Goal: Information Seeking & Learning: Learn about a topic

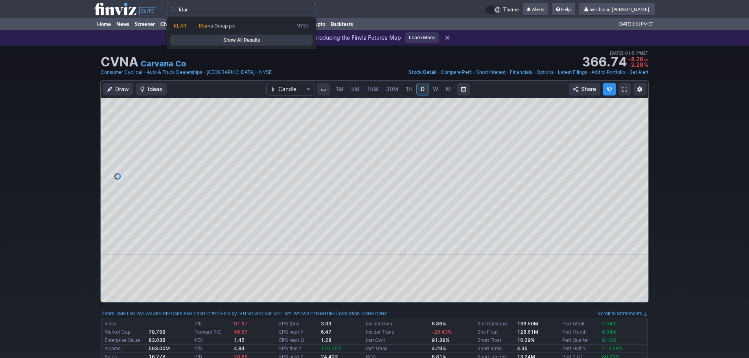
click at [285, 21] on link "KLAR Klar na Group plc NYSE" at bounding box center [241, 25] width 142 height 11
type input "KLAR"
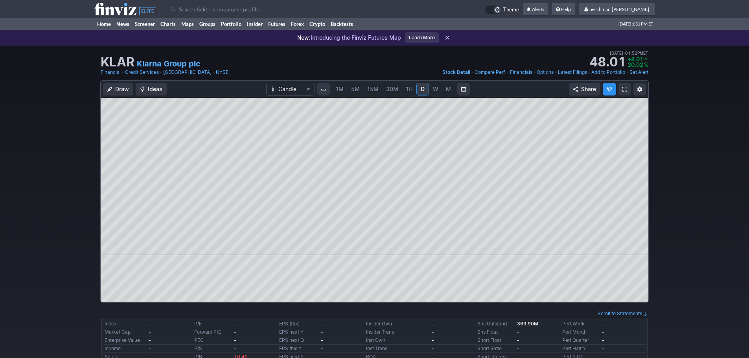
click at [361, 90] on link "5M" at bounding box center [356, 89] width 16 height 13
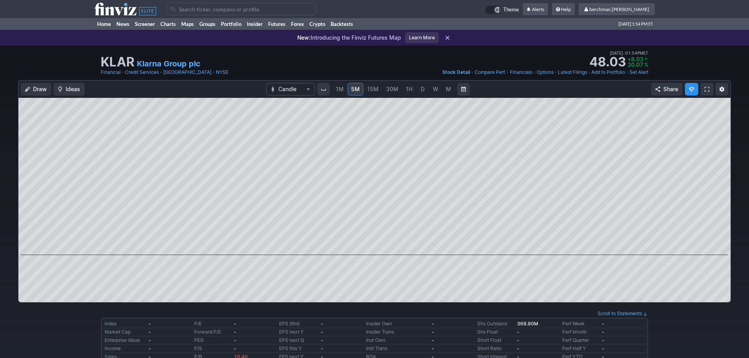
click at [212, 9] on input "Search" at bounding box center [241, 9] width 149 height 13
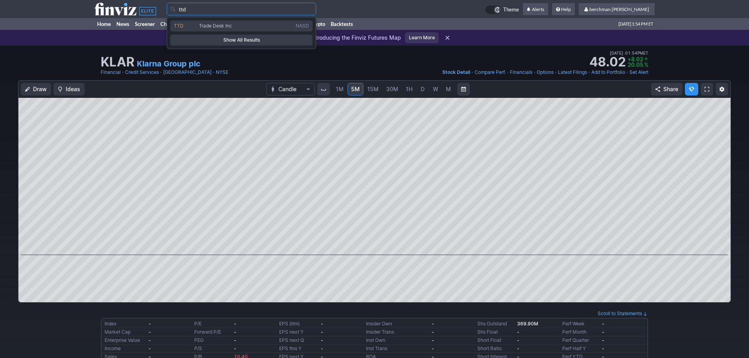
click at [216, 25] on span "Trade Desk Inc" at bounding box center [215, 26] width 33 height 6
type input "TTD"
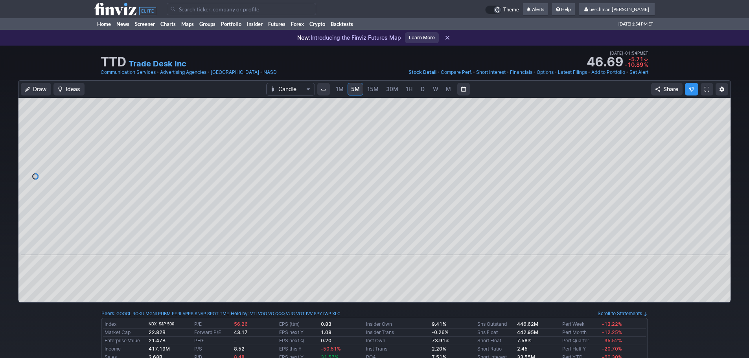
click at [427, 94] on link "D" at bounding box center [422, 89] width 13 height 13
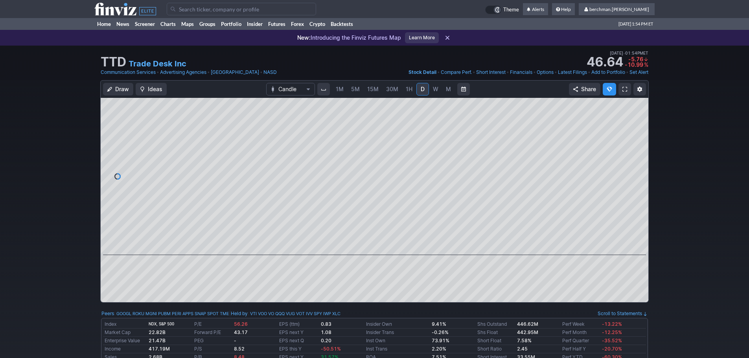
click at [287, 12] on input "Search" at bounding box center [241, 9] width 149 height 13
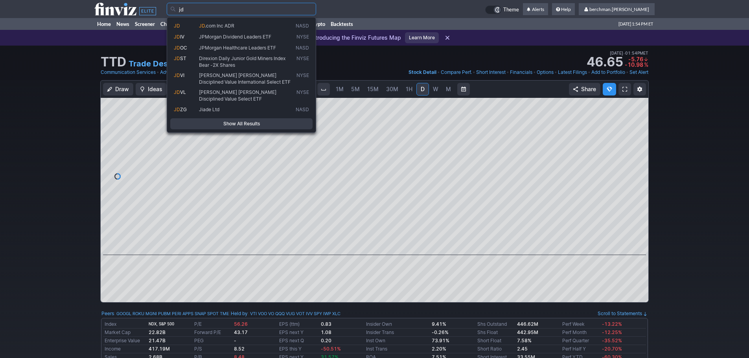
click at [277, 25] on span "JD .com Inc ADR" at bounding box center [245, 26] width 97 height 7
type input "JD"
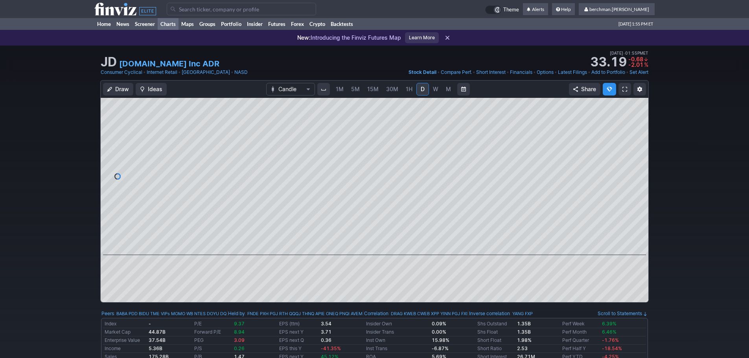
click at [168, 24] on link "Charts" at bounding box center [168, 24] width 21 height 12
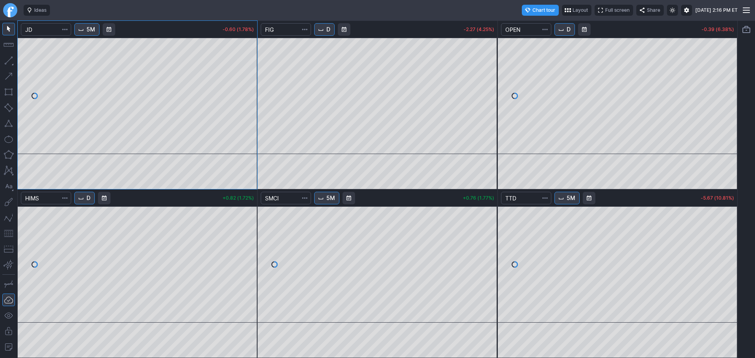
click at [329, 29] on span "D" at bounding box center [328, 30] width 4 height 8
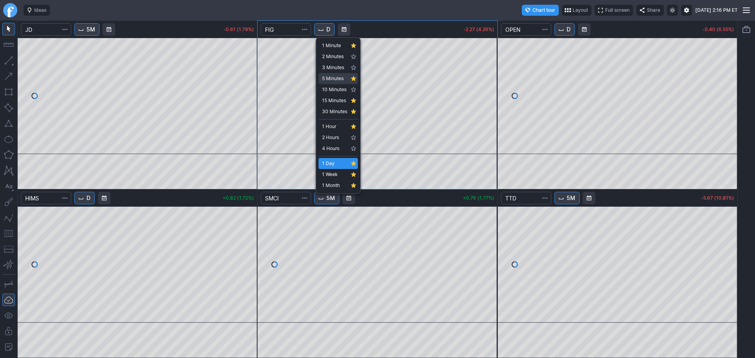
click at [335, 76] on span "5 Minutes" at bounding box center [334, 79] width 25 height 8
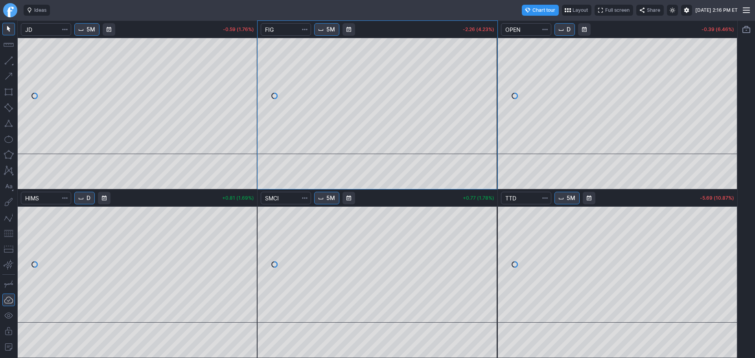
click at [571, 35] on button "D" at bounding box center [564, 29] width 20 height 13
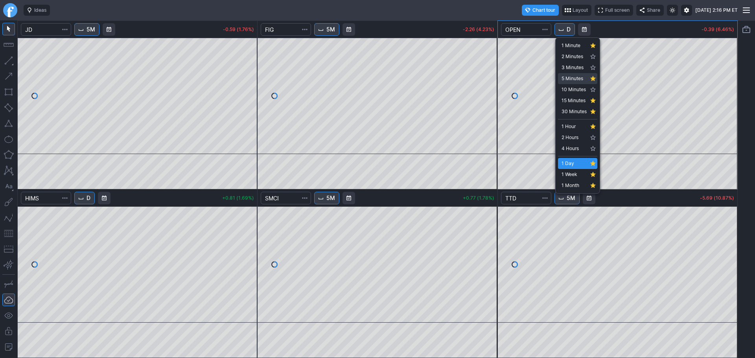
click at [572, 75] on span "5 Minutes" at bounding box center [573, 79] width 25 height 8
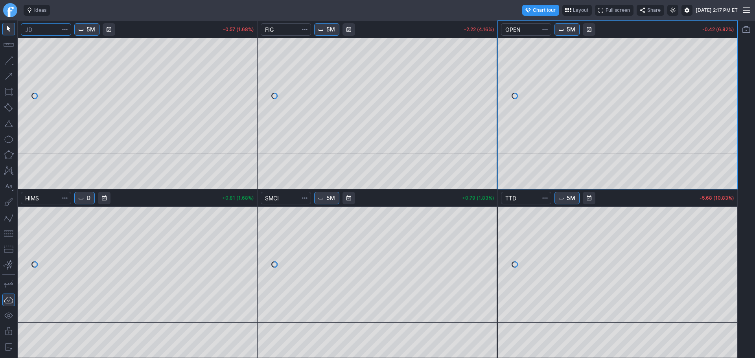
click at [50, 31] on input "Search" at bounding box center [46, 29] width 50 height 13
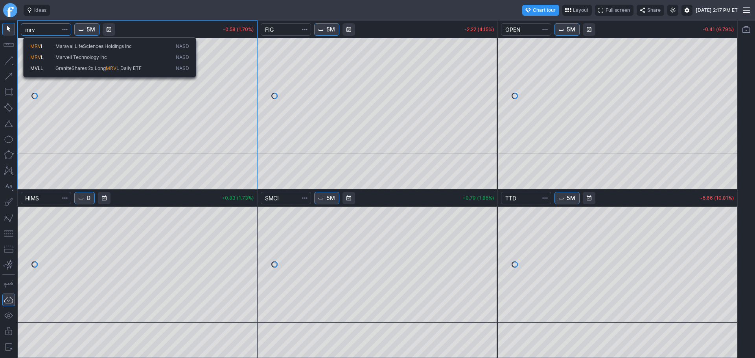
type input "mrv"
drag, startPoint x: 55, startPoint y: 47, endPoint x: 53, endPoint y: 58, distance: 10.7
click at [54, 58] on div "MRV I Maravai LifeSciences Holdings Inc NASD MRV L Marvell Technology Inc NASD …" at bounding box center [110, 57] width 166 height 33
click at [53, 58] on span "MRV L" at bounding box center [42, 57] width 25 height 7
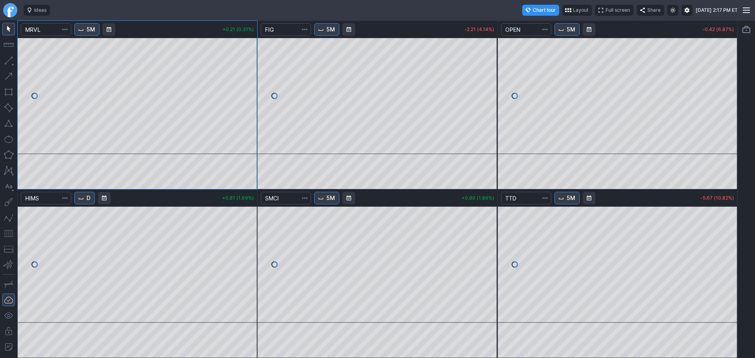
click at [87, 29] on button "5M" at bounding box center [86, 29] width 25 height 13
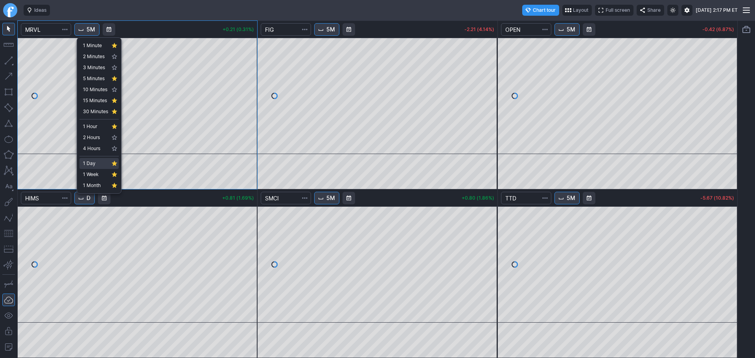
click at [90, 166] on span "1 Day" at bounding box center [95, 164] width 25 height 8
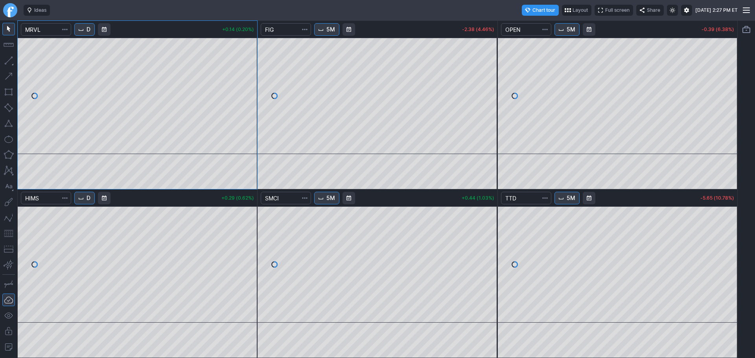
click at [323, 203] on button "5M" at bounding box center [326, 198] width 25 height 13
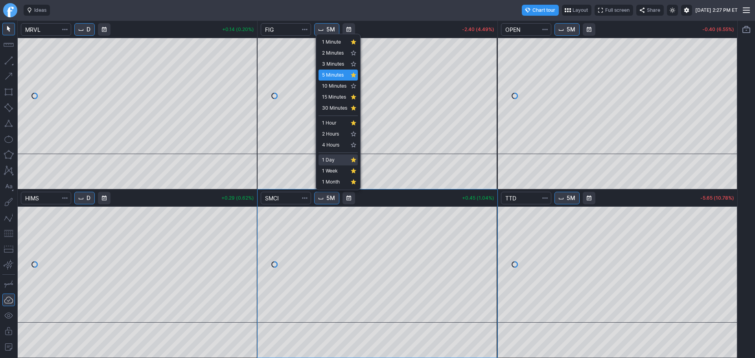
click at [336, 161] on span "1 Day" at bounding box center [334, 160] width 25 height 8
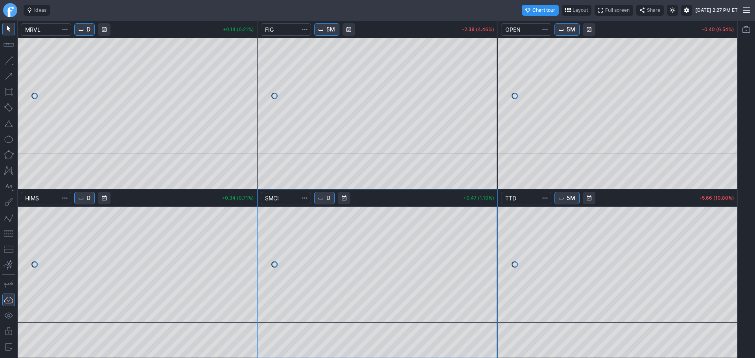
click at [331, 193] on button "D" at bounding box center [324, 198] width 20 height 13
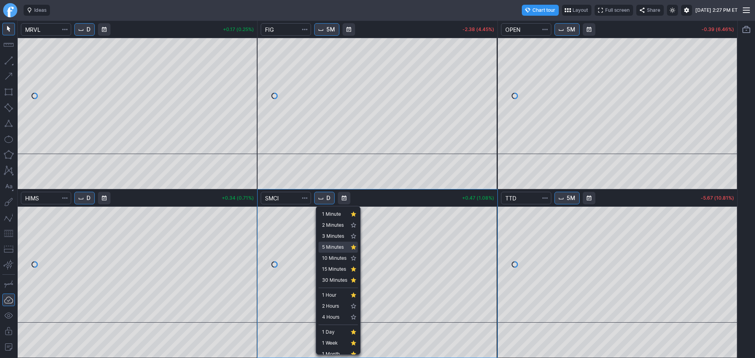
click at [340, 243] on span "5 Minutes" at bounding box center [334, 247] width 25 height 8
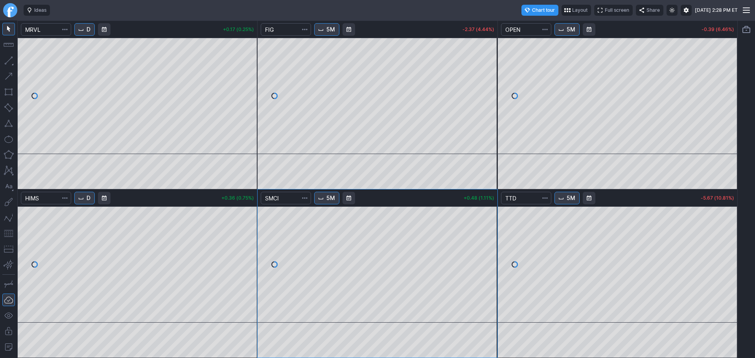
click at [84, 29] on span "Interval" at bounding box center [81, 29] width 6 height 6
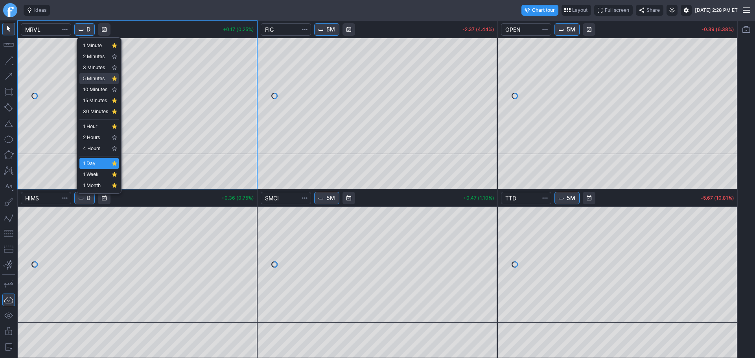
click at [101, 81] on span "5 Minutes" at bounding box center [95, 79] width 25 height 8
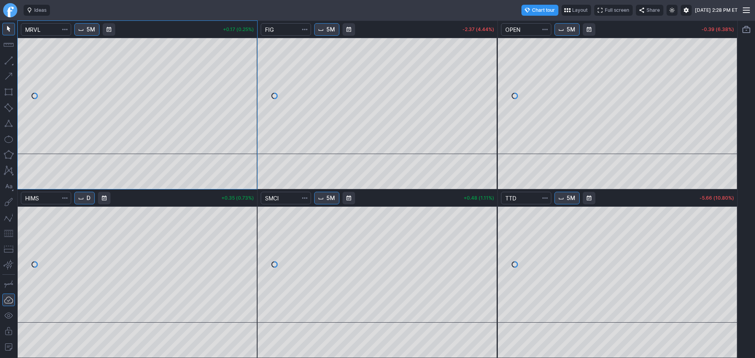
click at [12, 11] on link "Finviz.com" at bounding box center [10, 10] width 14 height 14
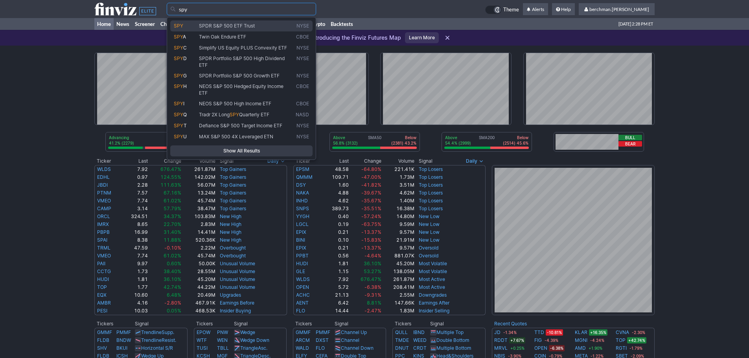
click at [257, 29] on span "SPDR S&P 500 ETF Trust" at bounding box center [245, 26] width 97 height 7
type input "SPY"
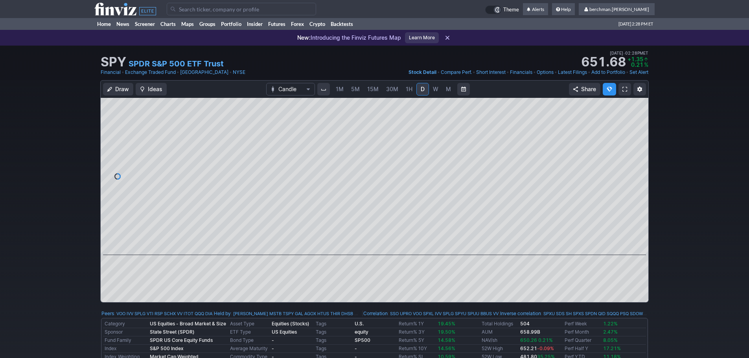
click at [357, 90] on span "5M" at bounding box center [355, 89] width 9 height 7
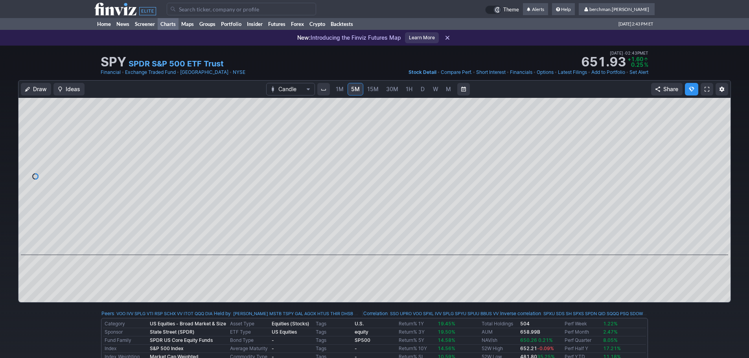
click at [169, 25] on link "Charts" at bounding box center [168, 24] width 21 height 12
